Goal: Check status

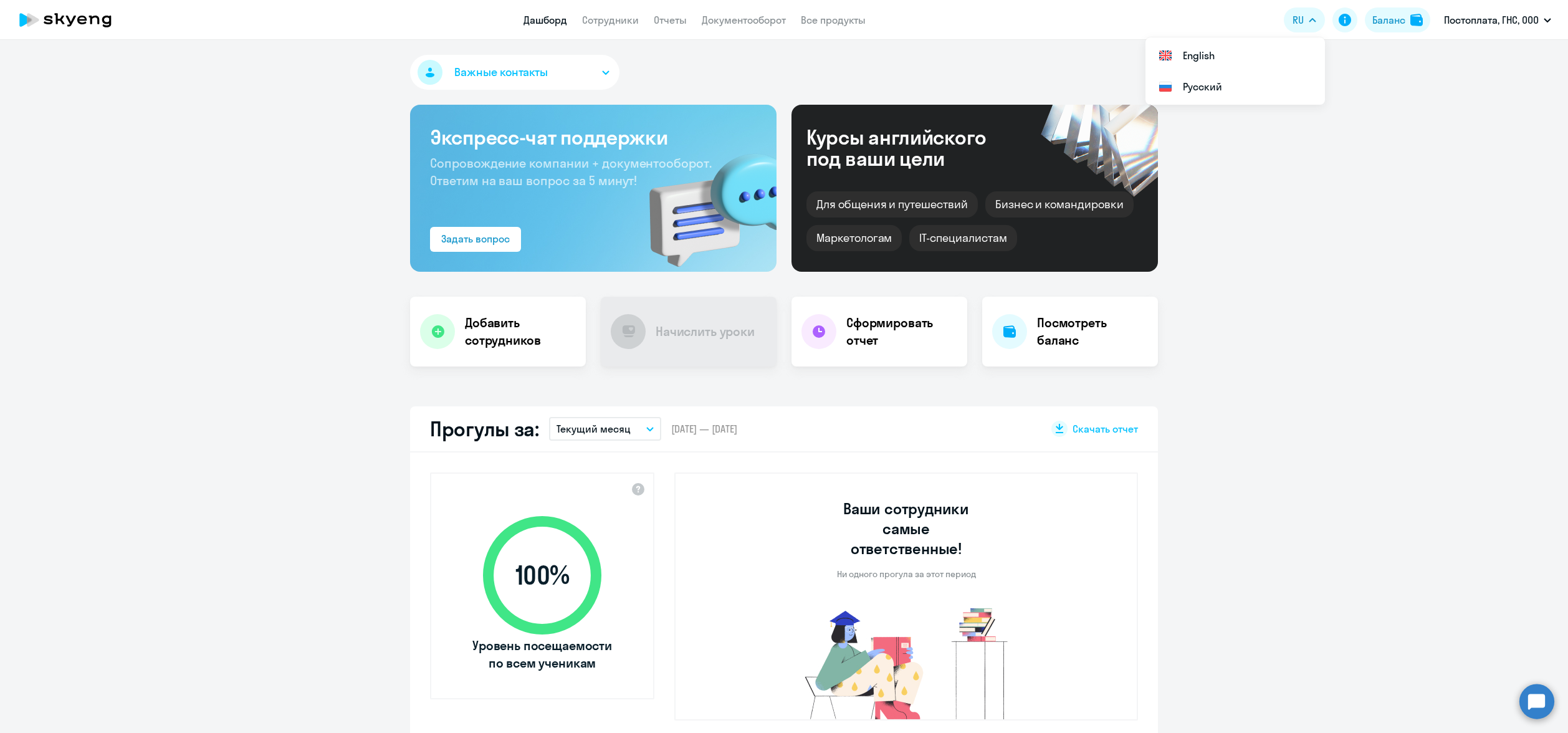
select select "30"
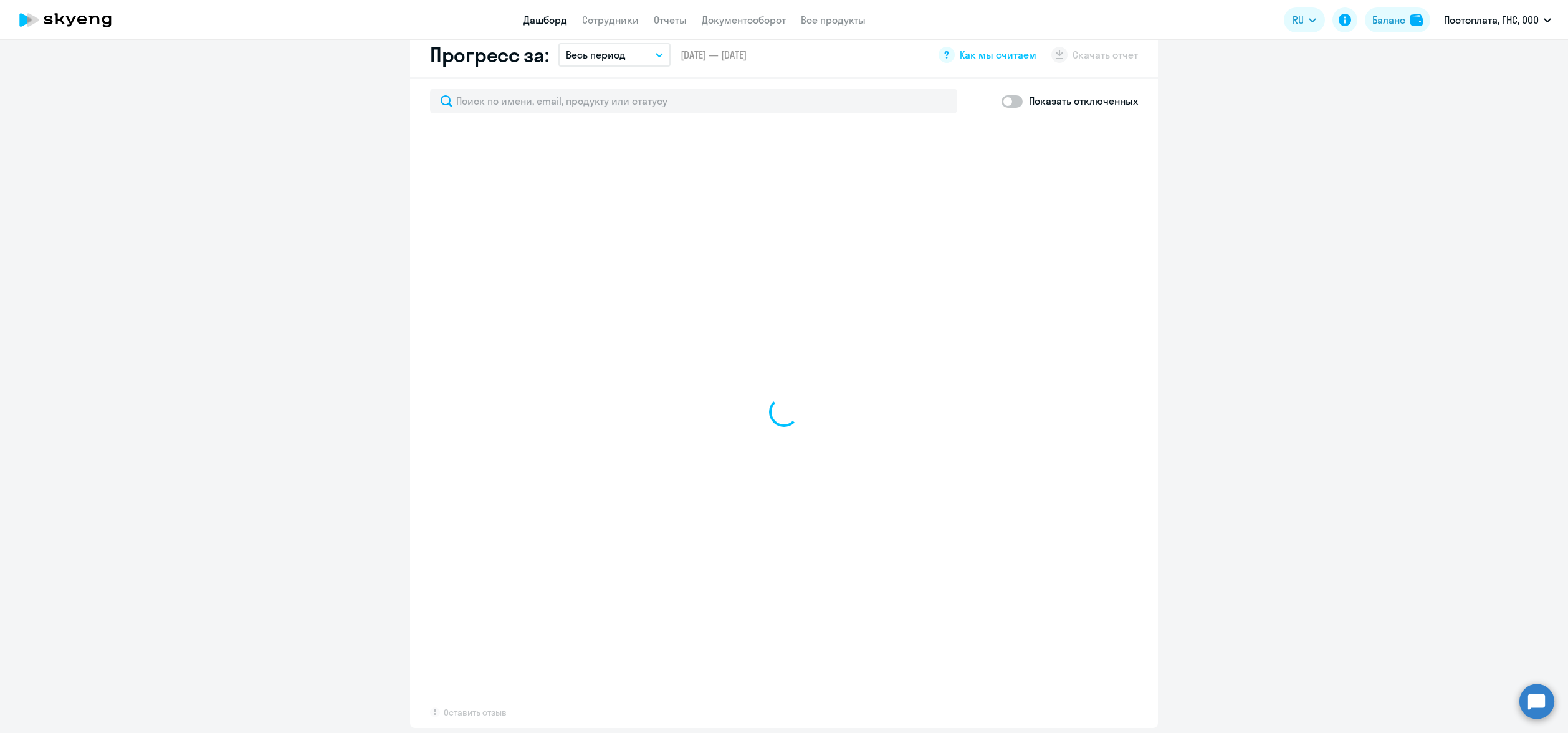
select select "30"
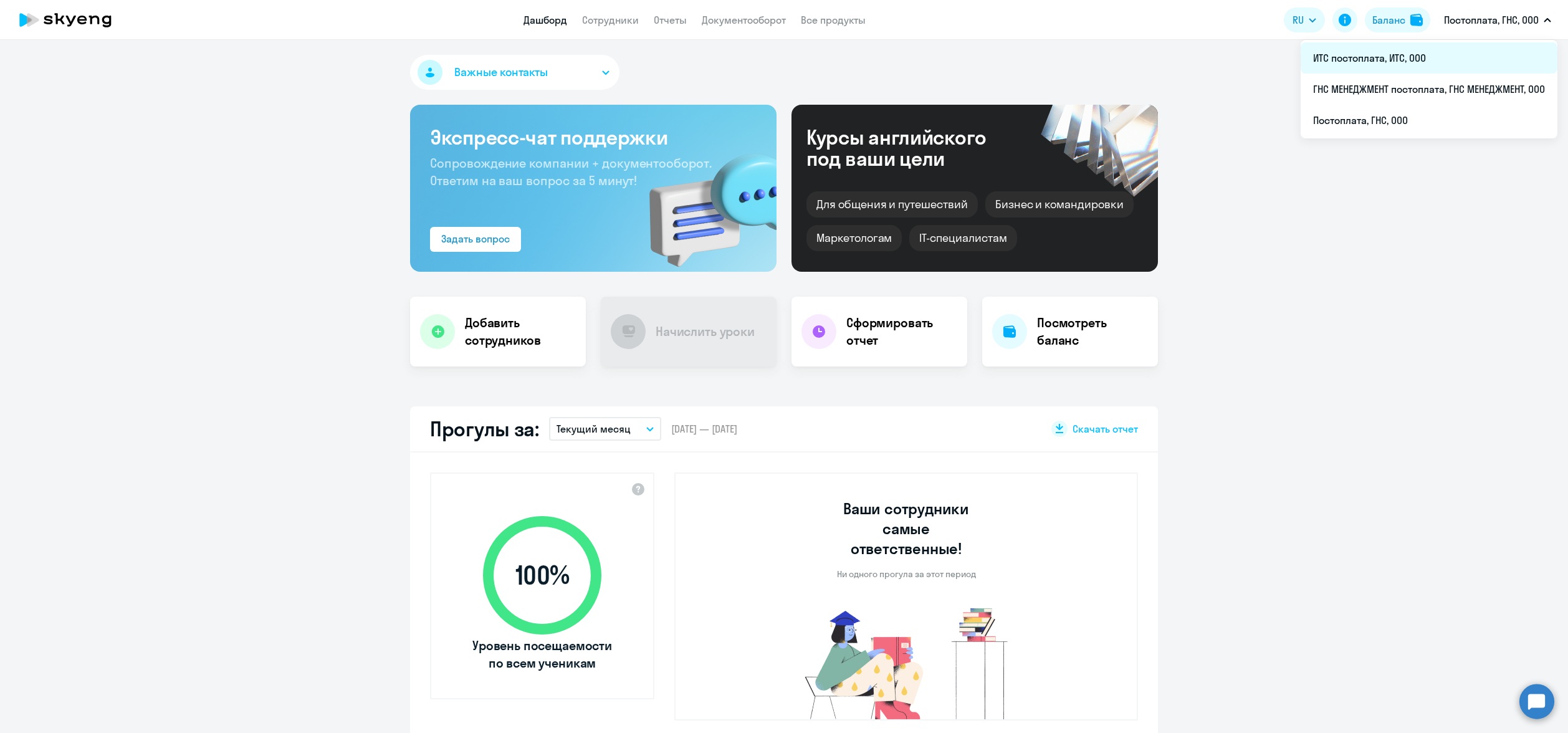
click at [1412, 57] on li "ИТС постоплата, ИТС, ООО" at bounding box center [1429, 58] width 256 height 31
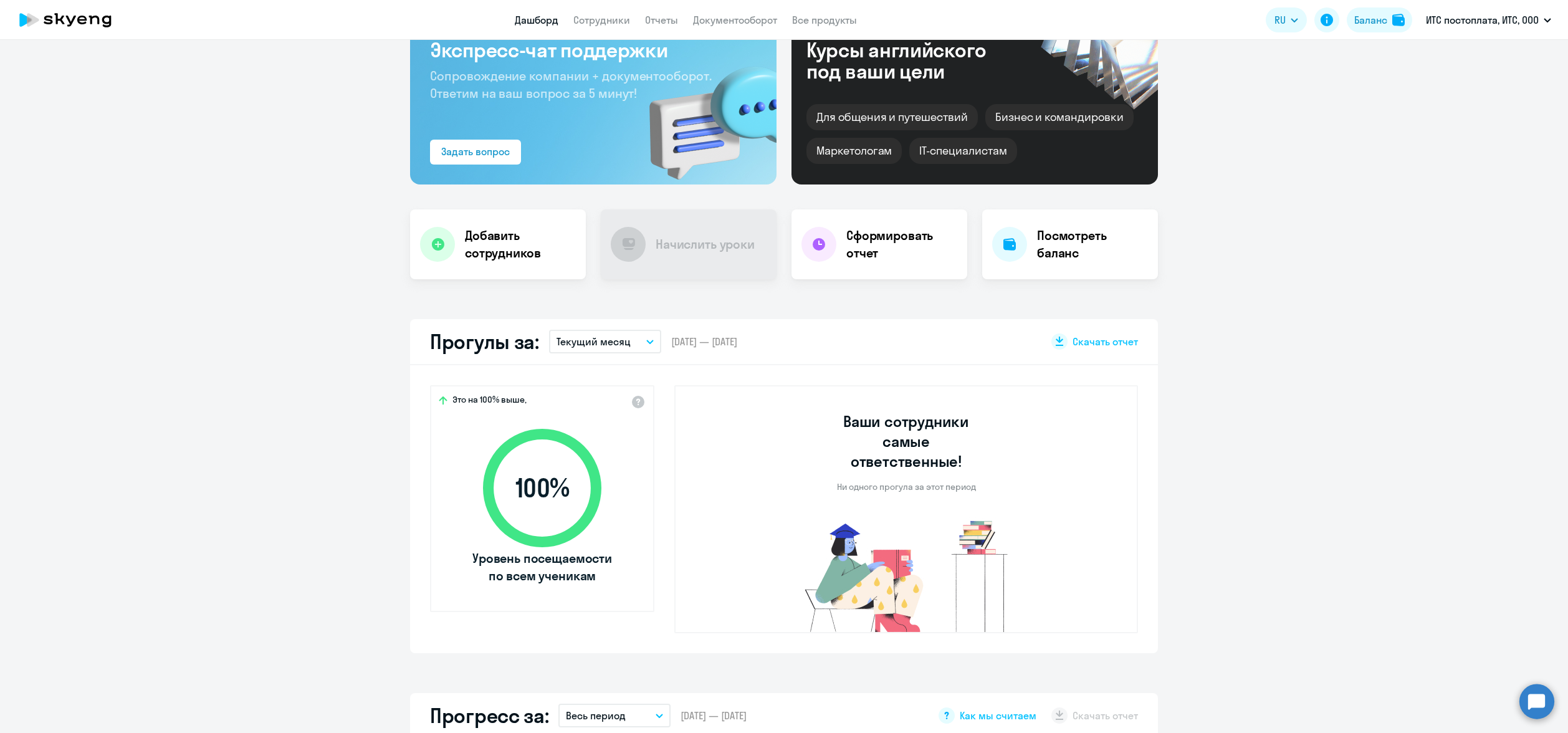
scroll to position [125, 0]
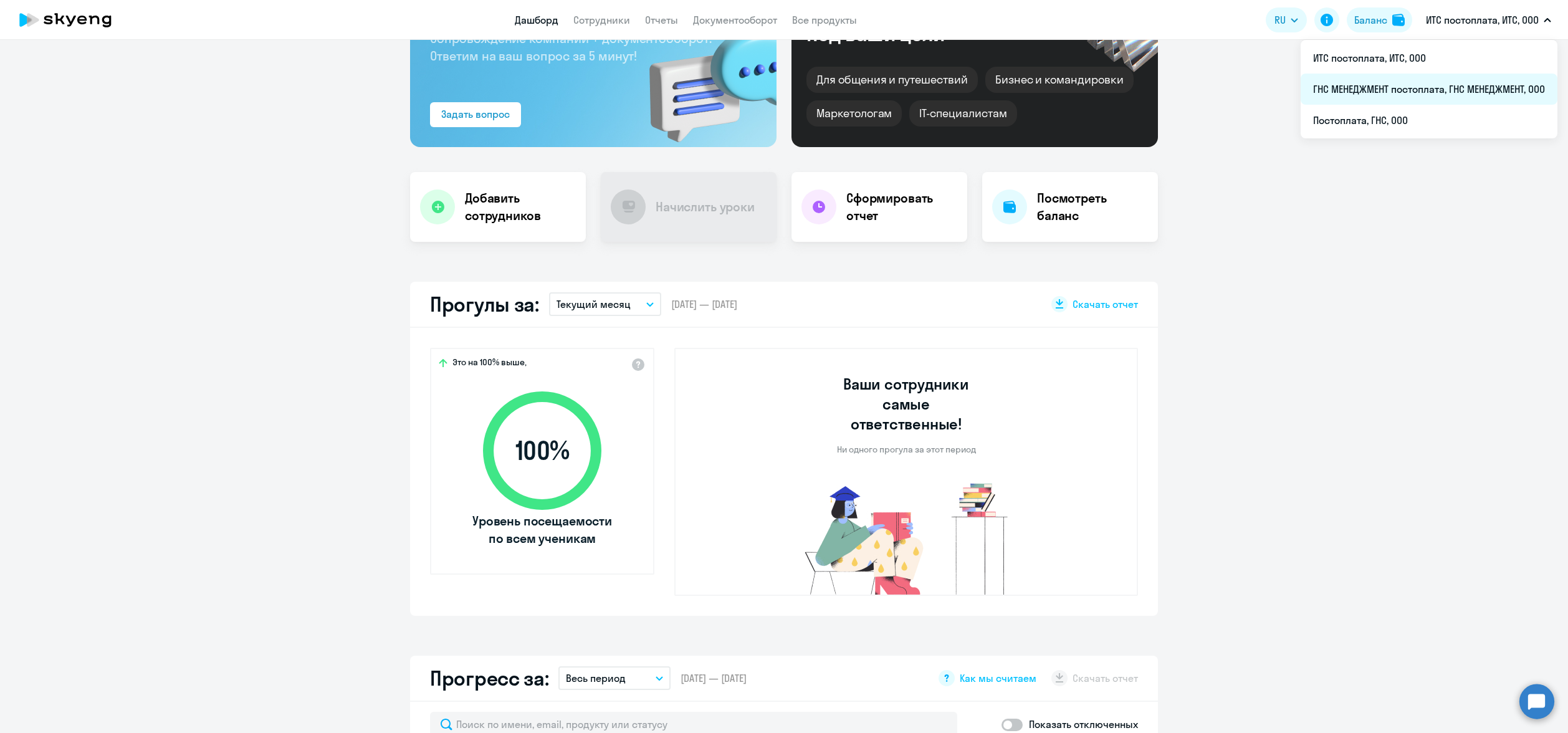
select select "30"
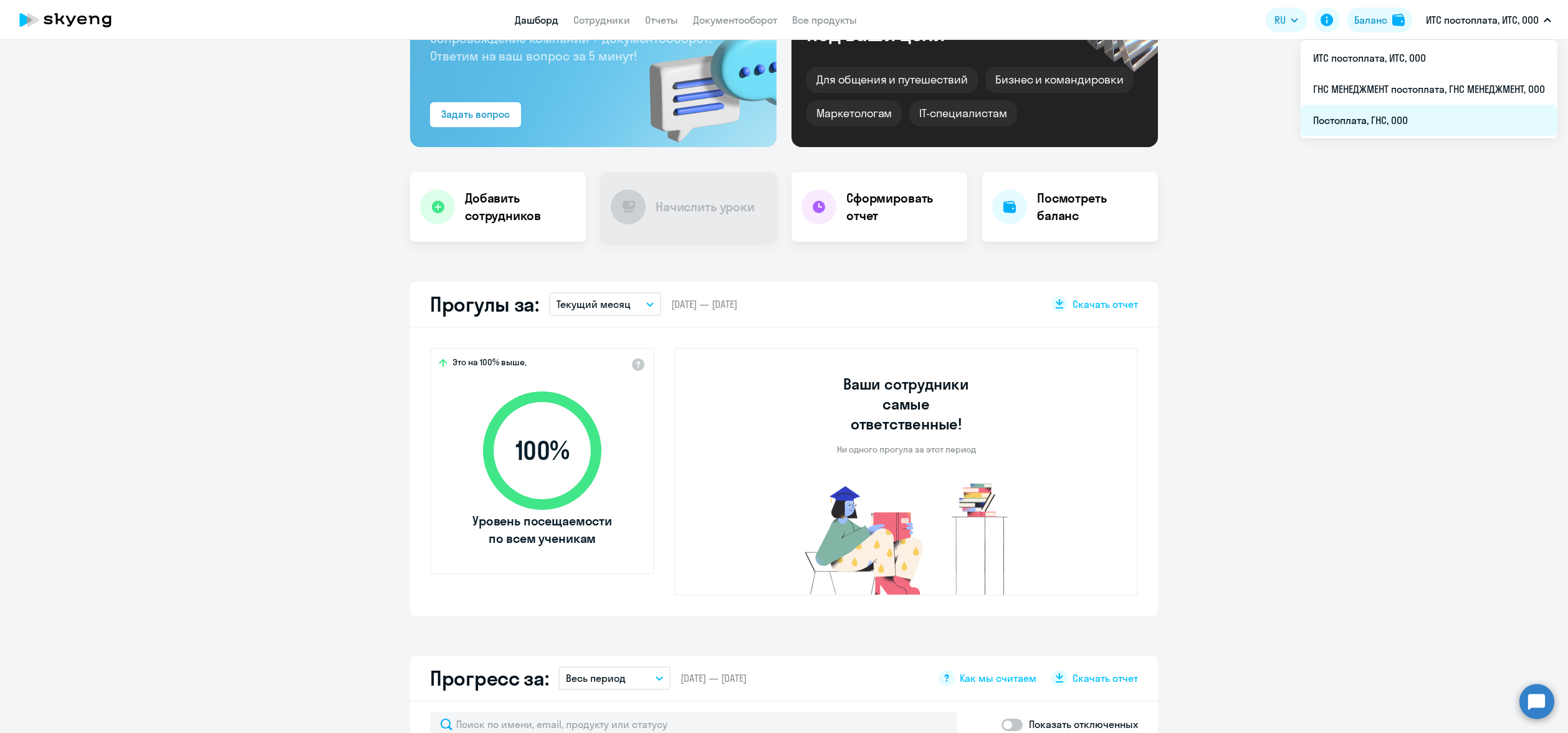
click at [1447, 122] on li "Постоплата, ГНС, ООО" at bounding box center [1429, 120] width 256 height 31
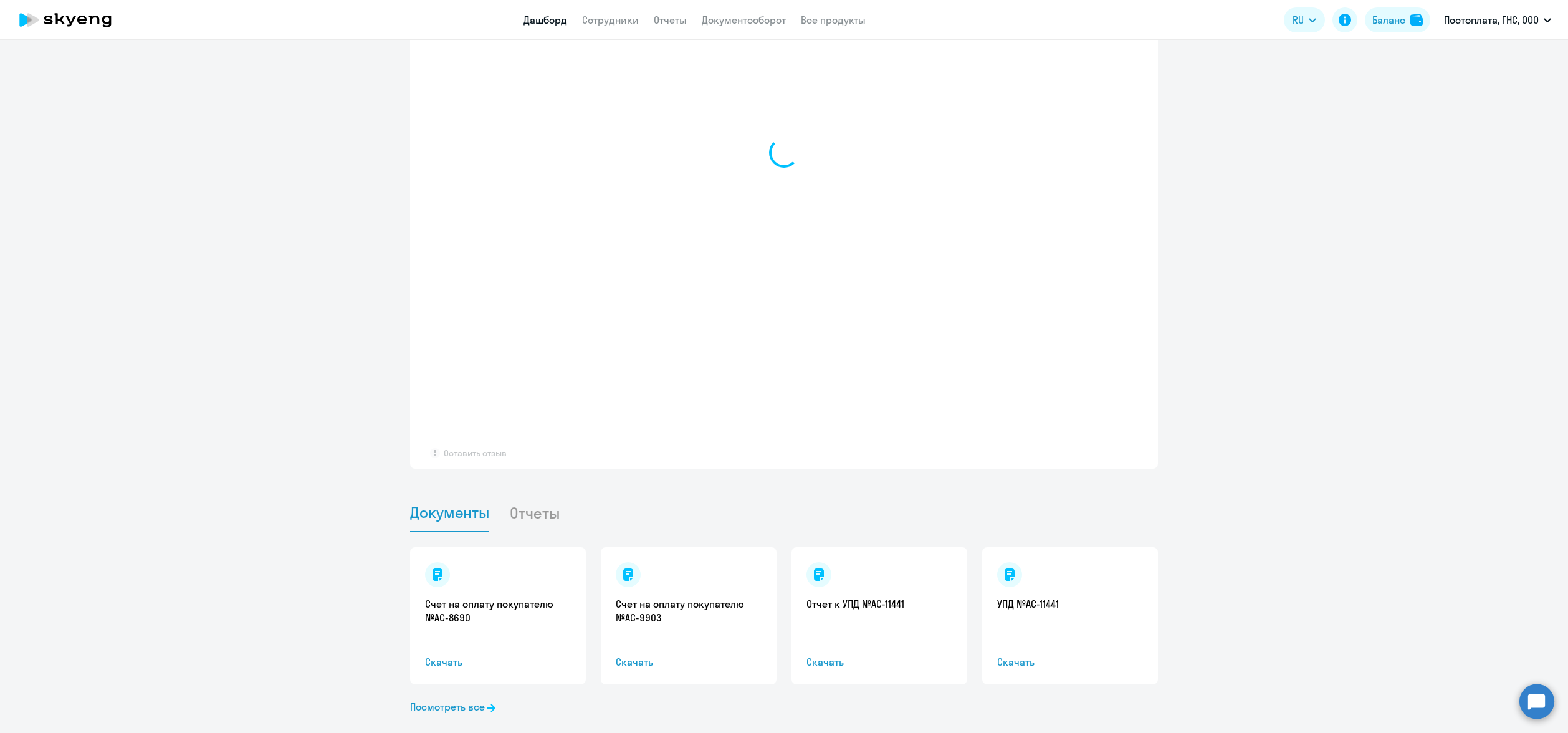
select select "30"
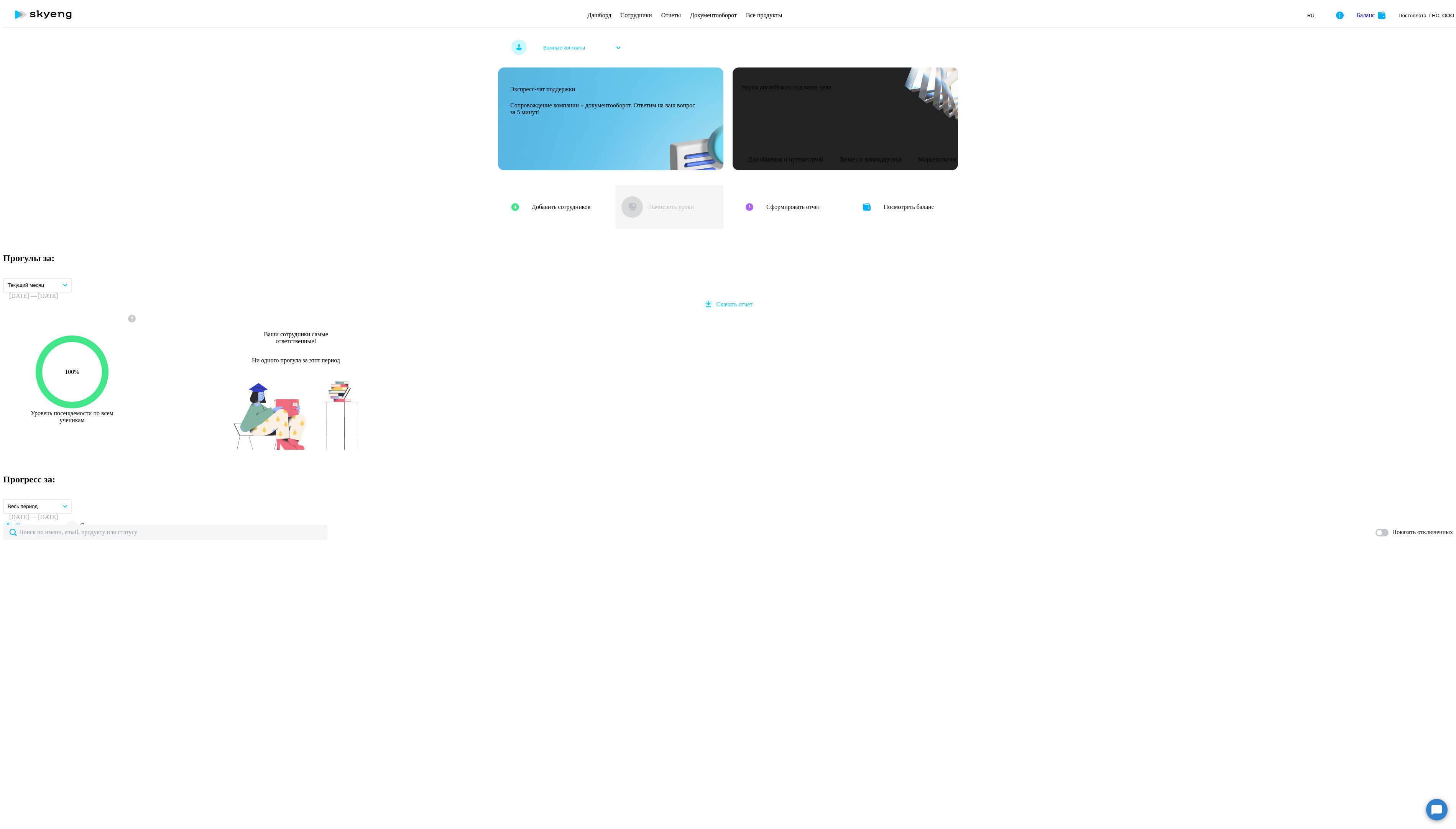
select select "30"
